Goal: Communication & Community: Answer question/provide support

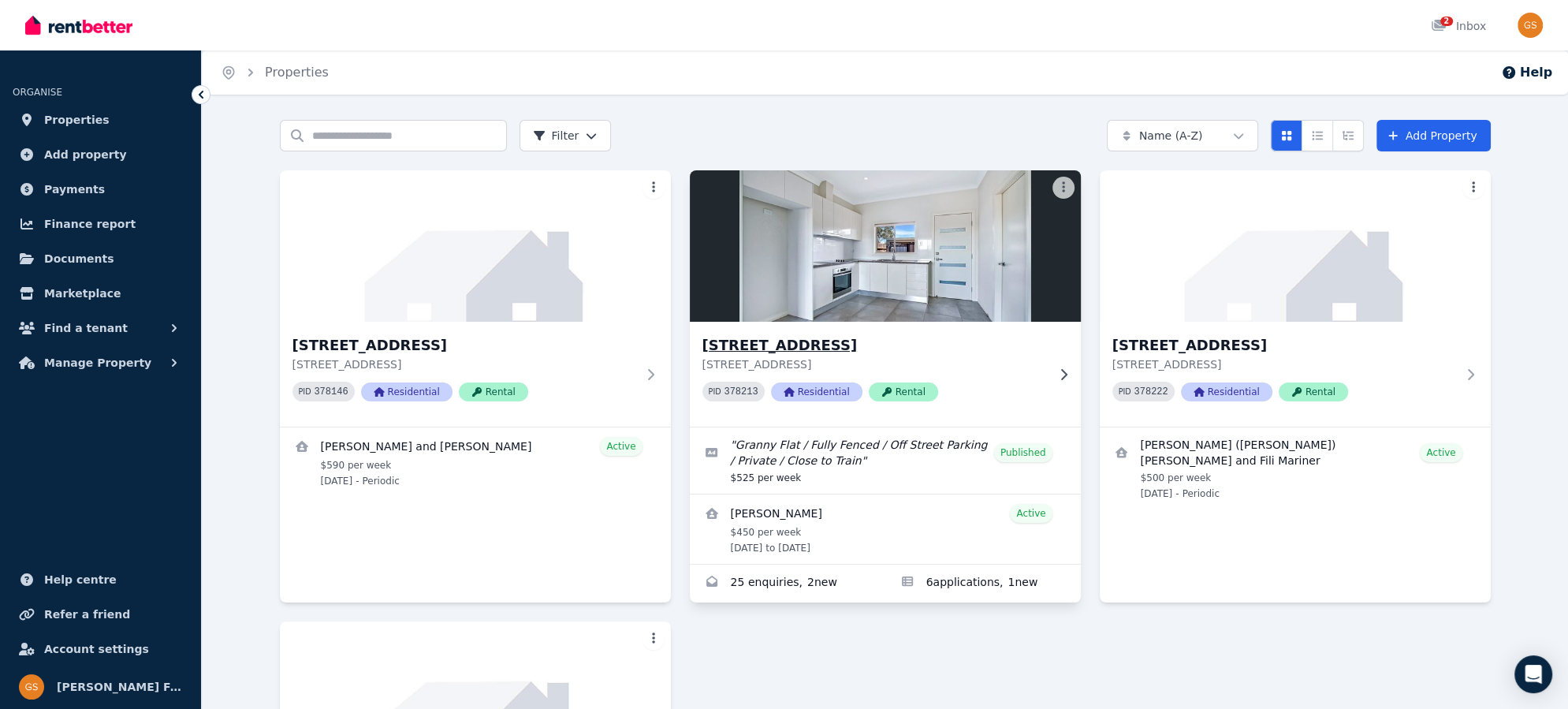
click at [828, 347] on h3 "[STREET_ADDRESS]" at bounding box center [874, 346] width 344 height 23
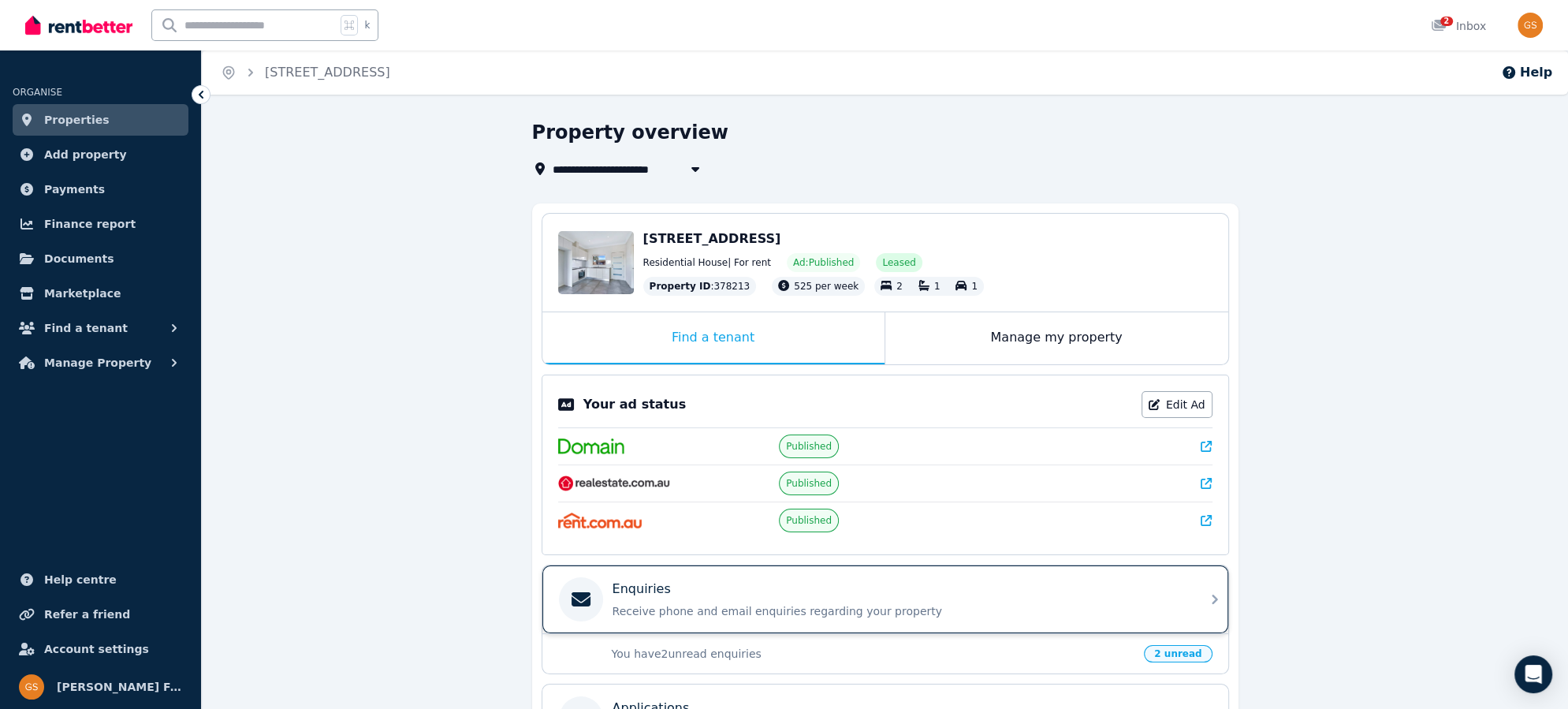
click at [1212, 596] on icon at bounding box center [1214, 599] width 6 height 9
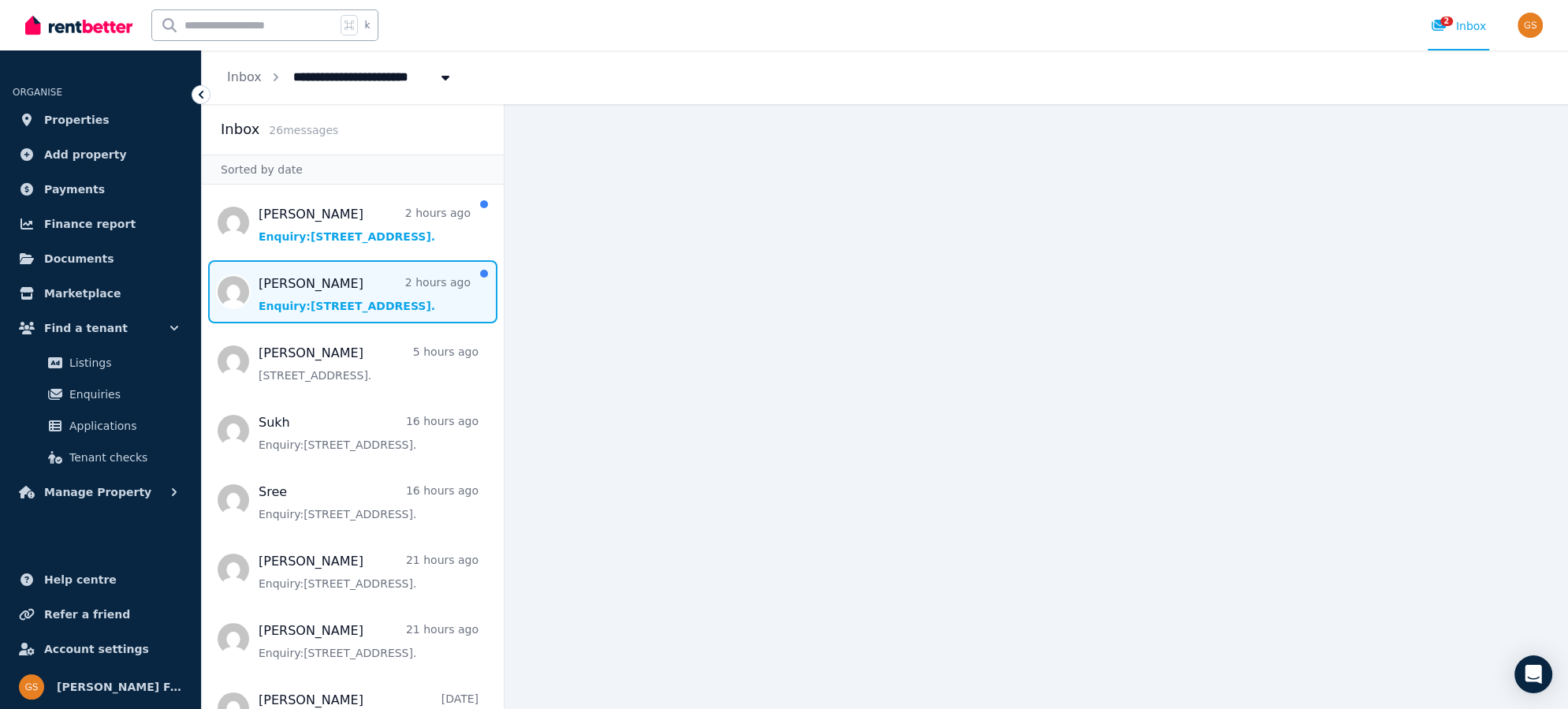
click at [316, 294] on span "Message list" at bounding box center [352, 291] width 301 height 63
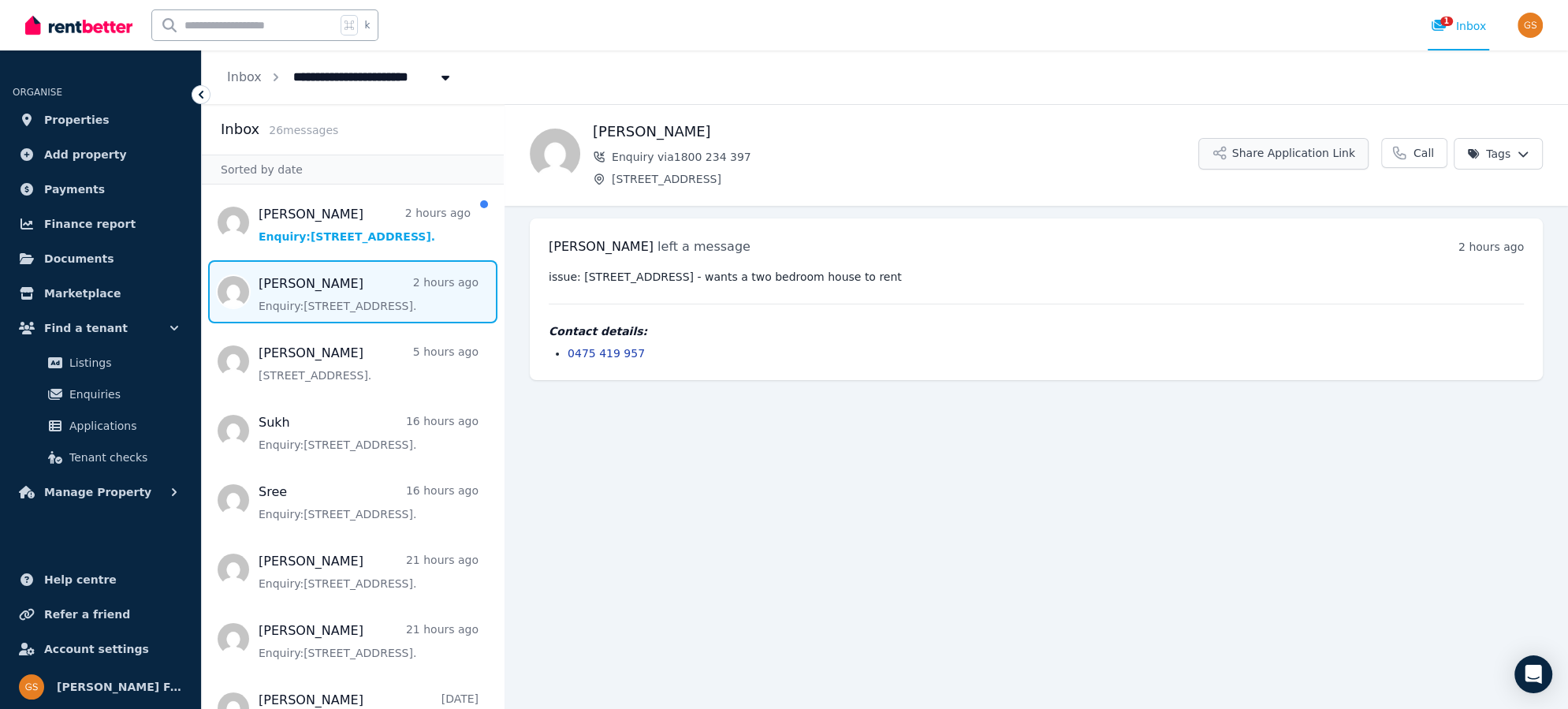
click at [1260, 154] on button "Share Application Link" at bounding box center [1283, 154] width 170 height 32
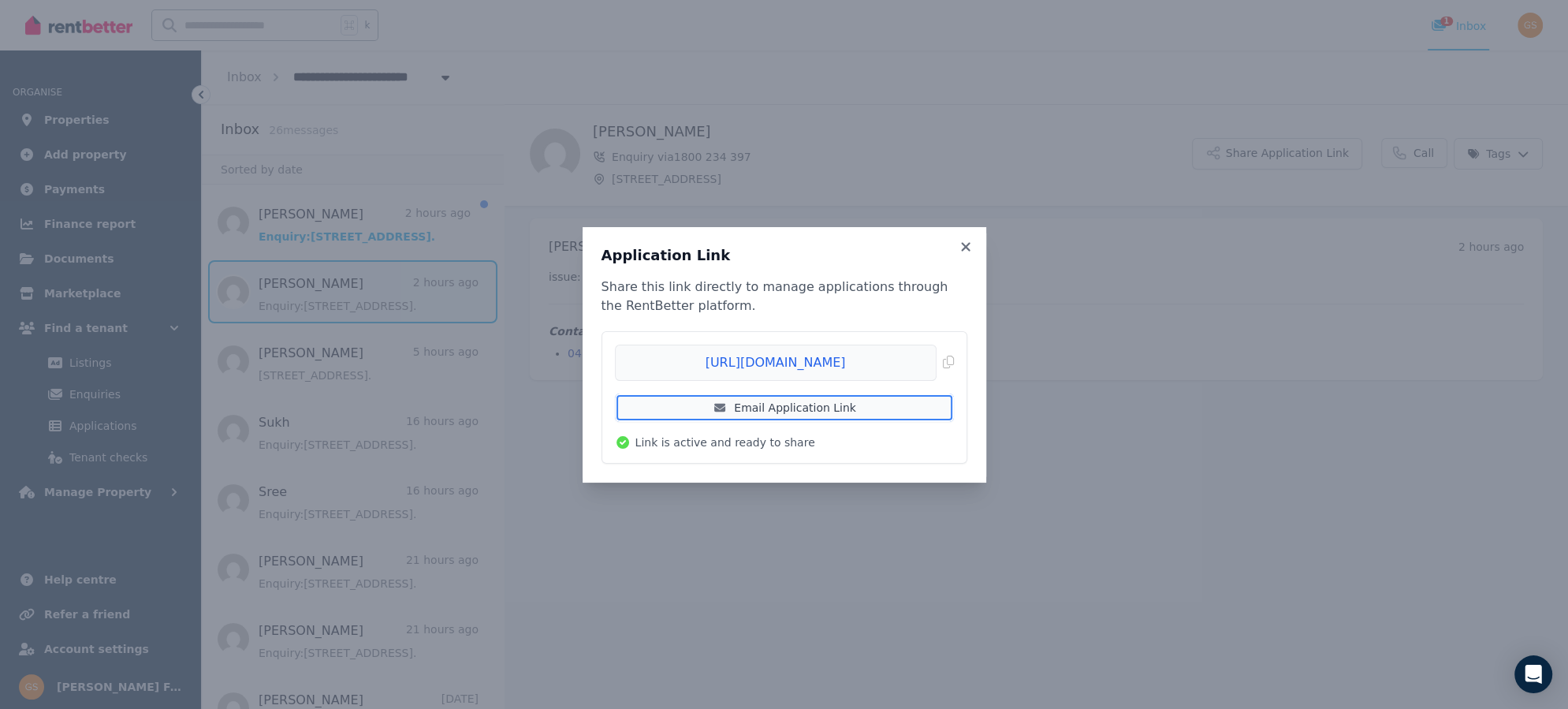
click at [807, 404] on link "Email Application Link" at bounding box center [784, 408] width 339 height 28
click at [967, 245] on icon at bounding box center [964, 246] width 8 height 8
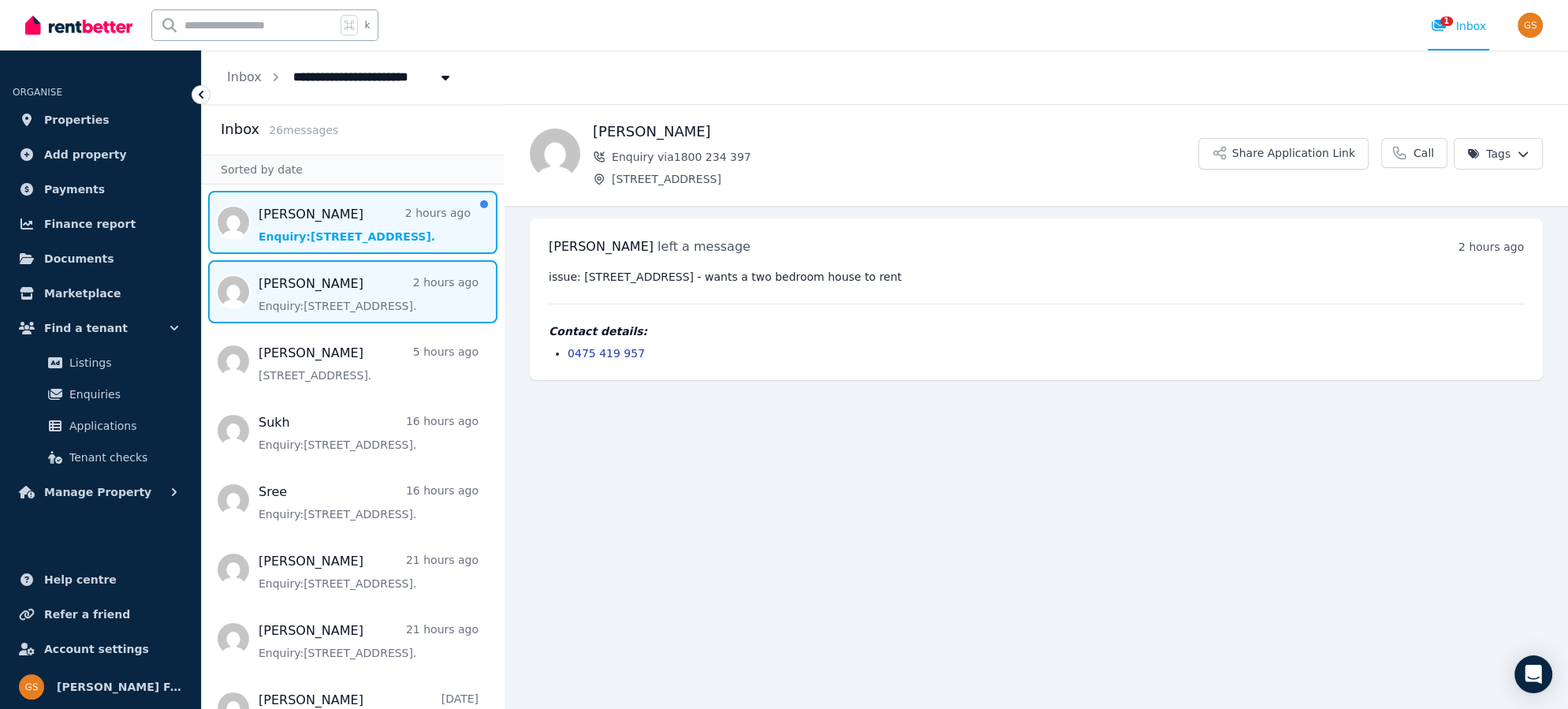
click at [319, 209] on span "Message list" at bounding box center [352, 222] width 301 height 63
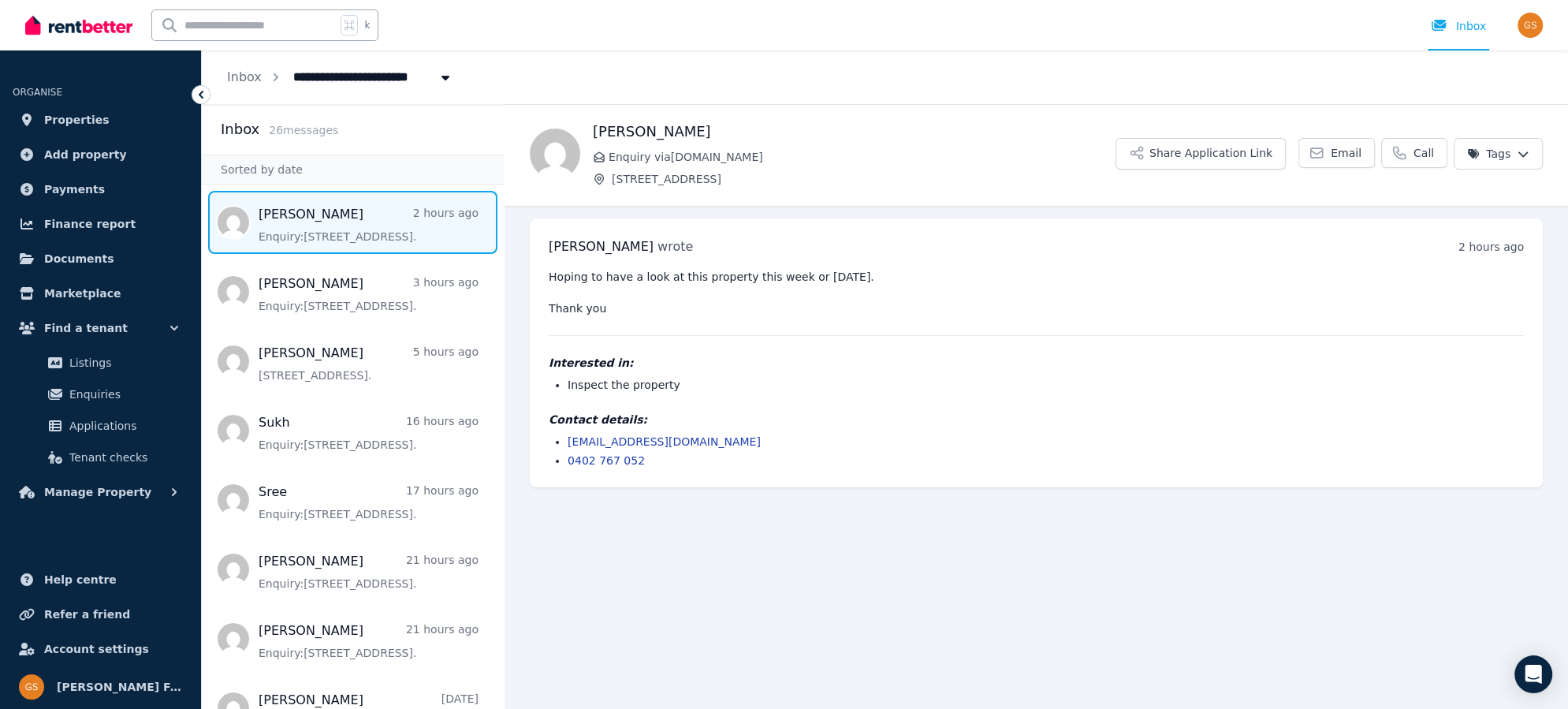
click at [631, 440] on link "[EMAIL_ADDRESS][DOMAIN_NAME]" at bounding box center [664, 440] width 193 height 12
click at [1207, 145] on button "Share Application Link" at bounding box center [1200, 154] width 170 height 32
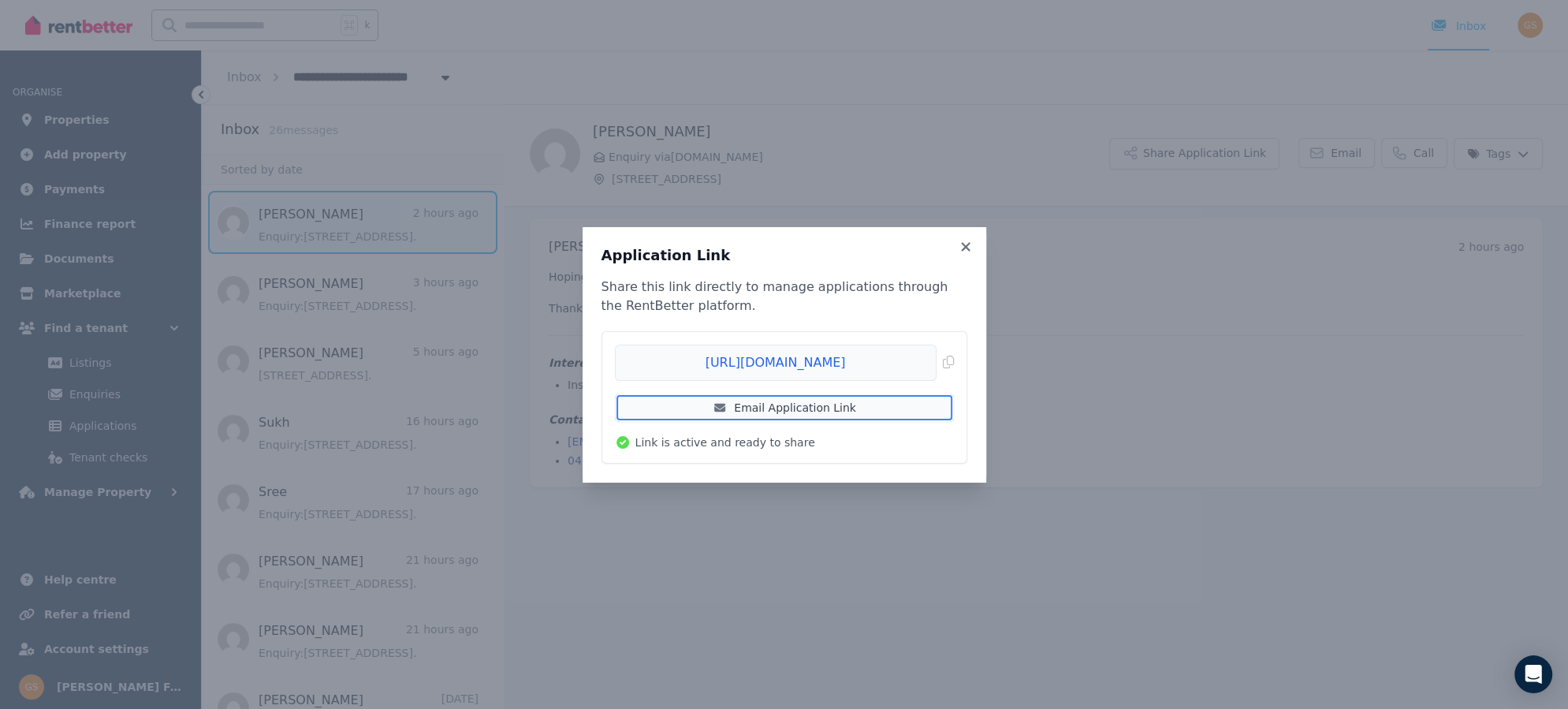
click at [822, 400] on link "Email Application Link" at bounding box center [784, 408] width 339 height 28
click at [968, 250] on icon at bounding box center [964, 246] width 8 height 8
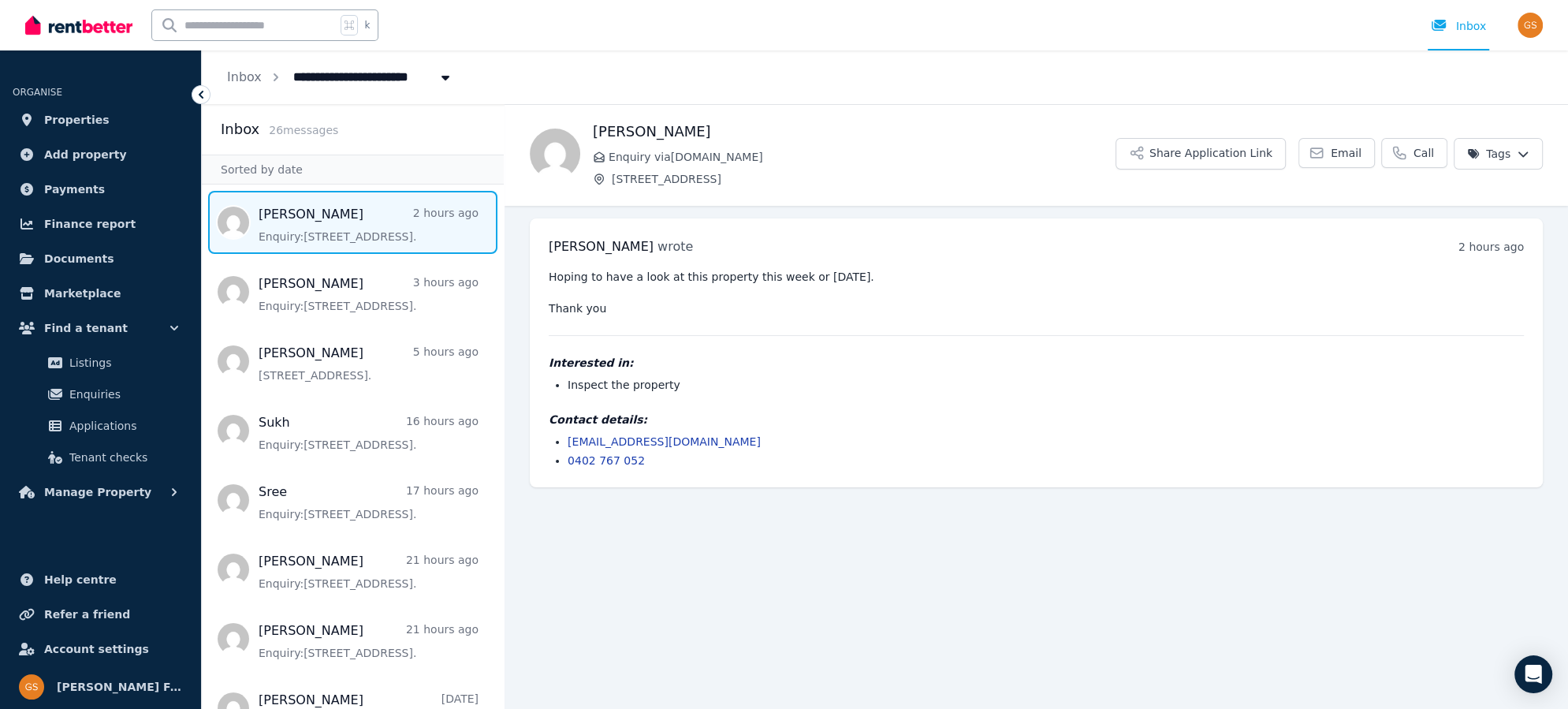
click at [1539, 36] on div "Open user menu" at bounding box center [1530, 24] width 25 height 25
click at [1533, 23] on img "button" at bounding box center [1530, 24] width 25 height 25
click at [1437, 204] on span "Logout" at bounding box center [1467, 208] width 151 height 28
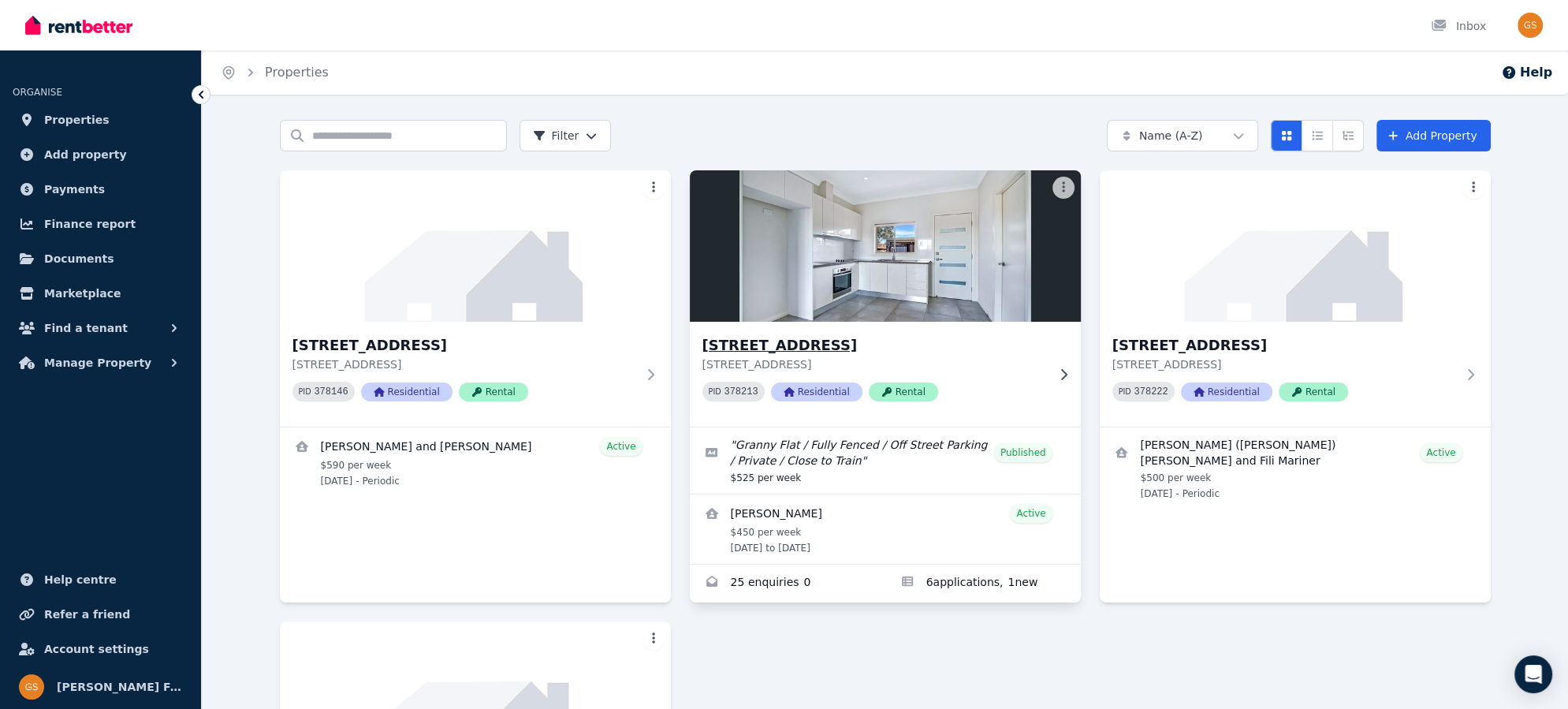
click at [825, 348] on h3 "[STREET_ADDRESS]" at bounding box center [874, 346] width 344 height 23
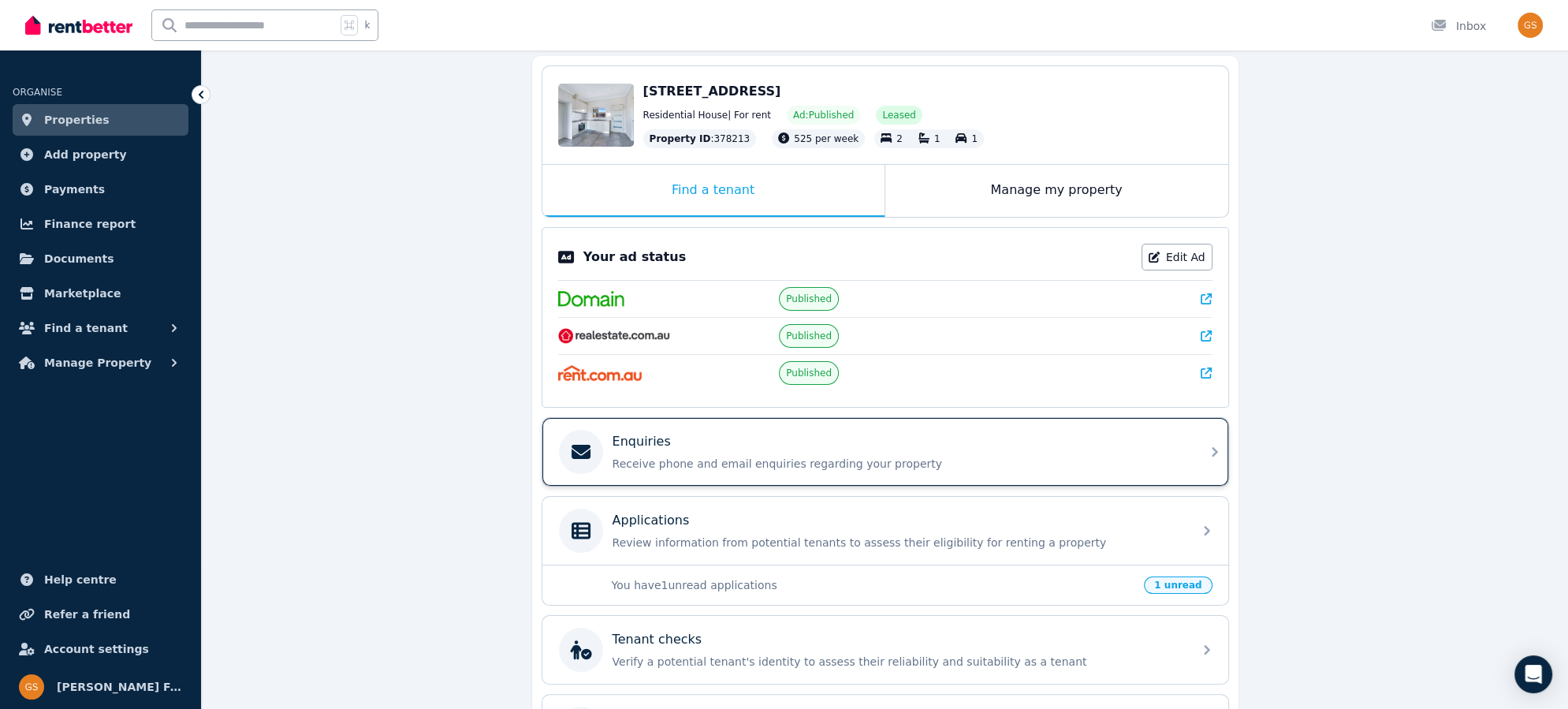
scroll to position [156, 0]
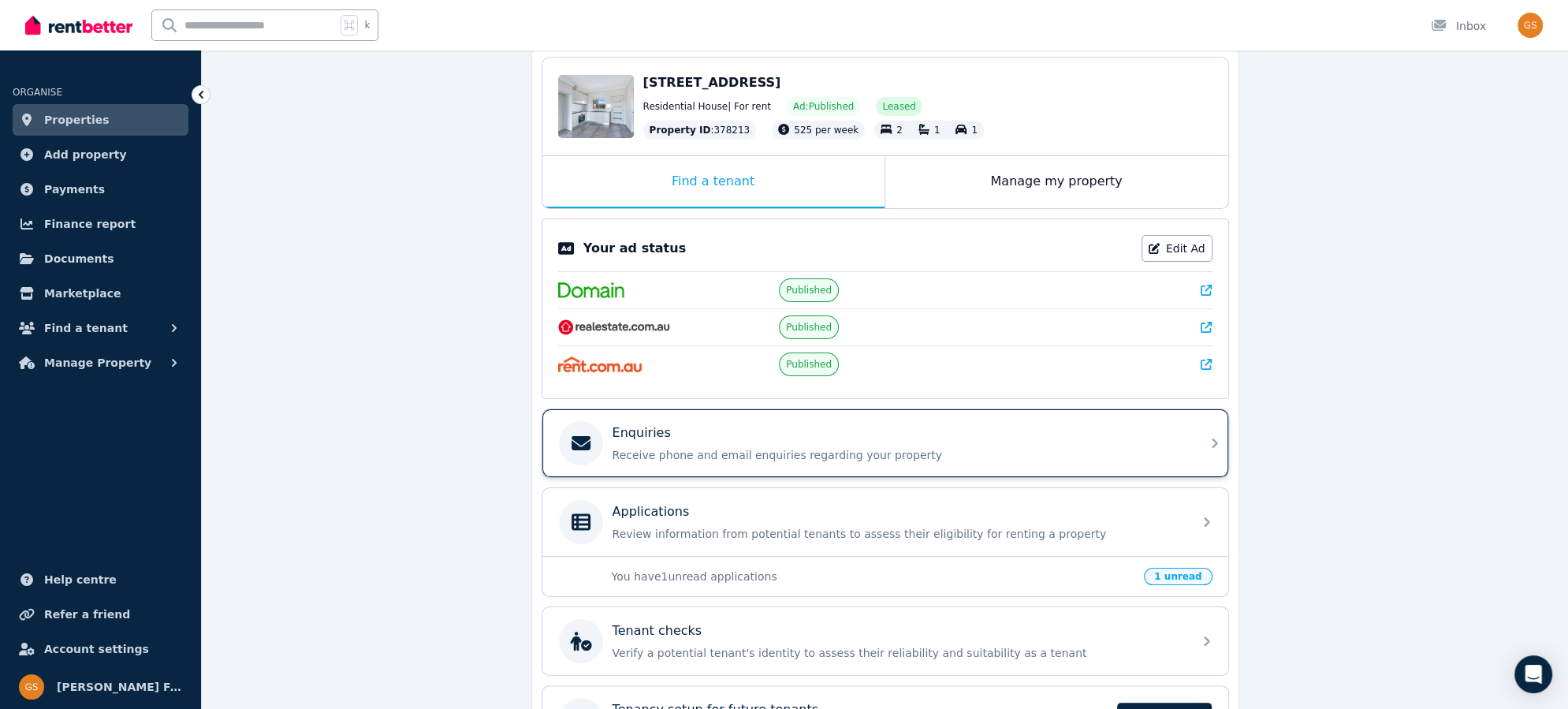
click at [1210, 434] on icon at bounding box center [1214, 443] width 19 height 19
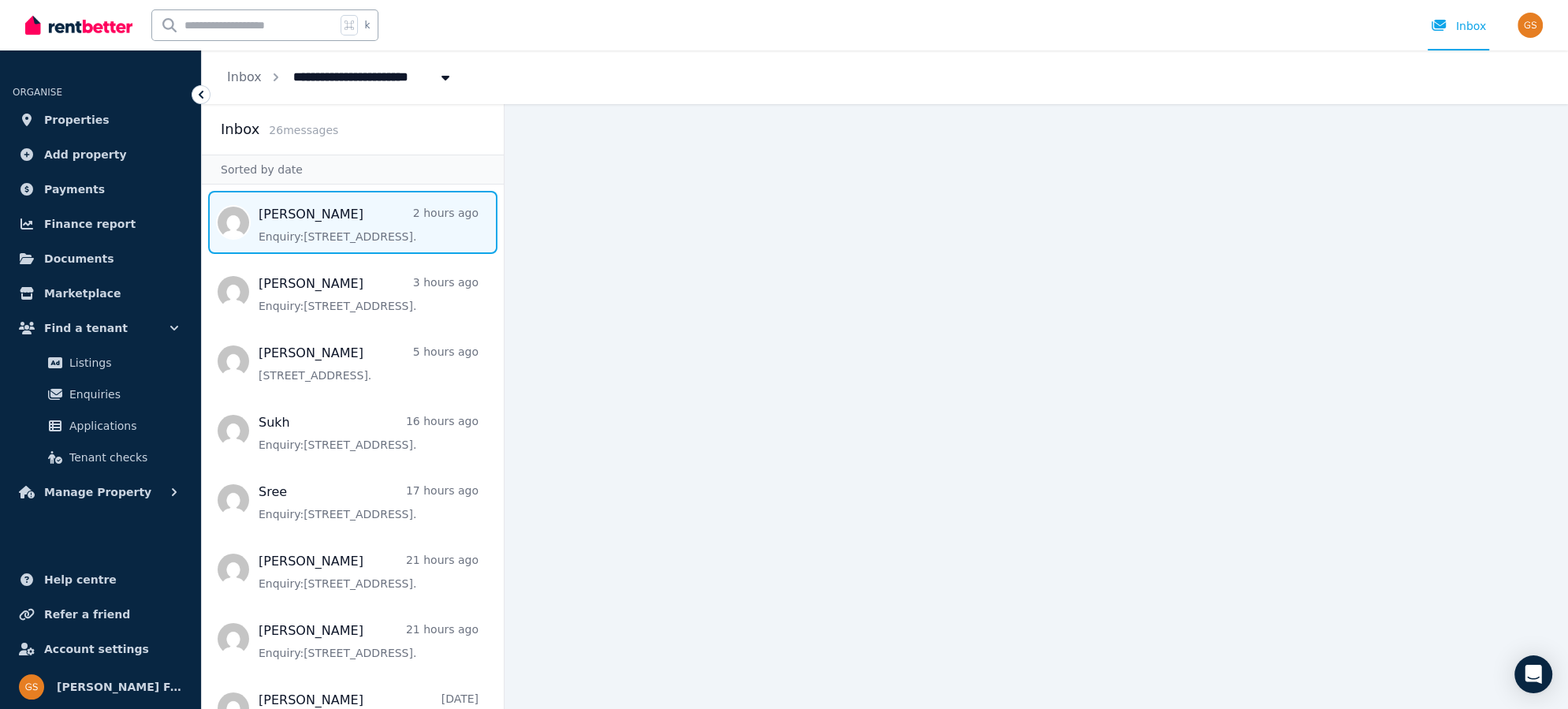
click at [321, 219] on span "Message list" at bounding box center [352, 222] width 301 height 63
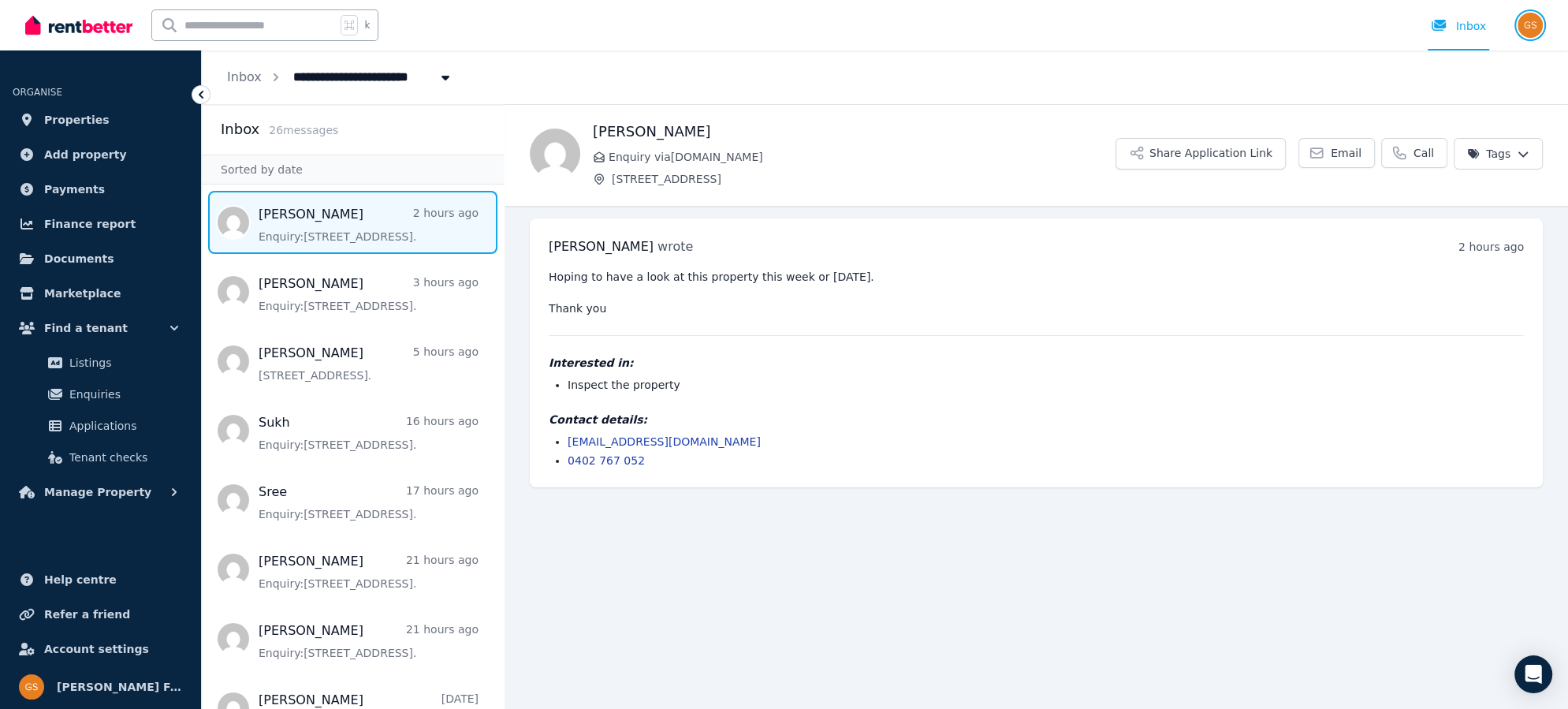
click at [1530, 24] on img "button" at bounding box center [1530, 24] width 25 height 25
click at [1529, 22] on img "button" at bounding box center [1530, 24] width 25 height 25
click at [1521, 23] on img "button" at bounding box center [1530, 24] width 25 height 25
click at [1449, 208] on span "Logout" at bounding box center [1467, 208] width 151 height 28
